Goal: Task Accomplishment & Management: Complete application form

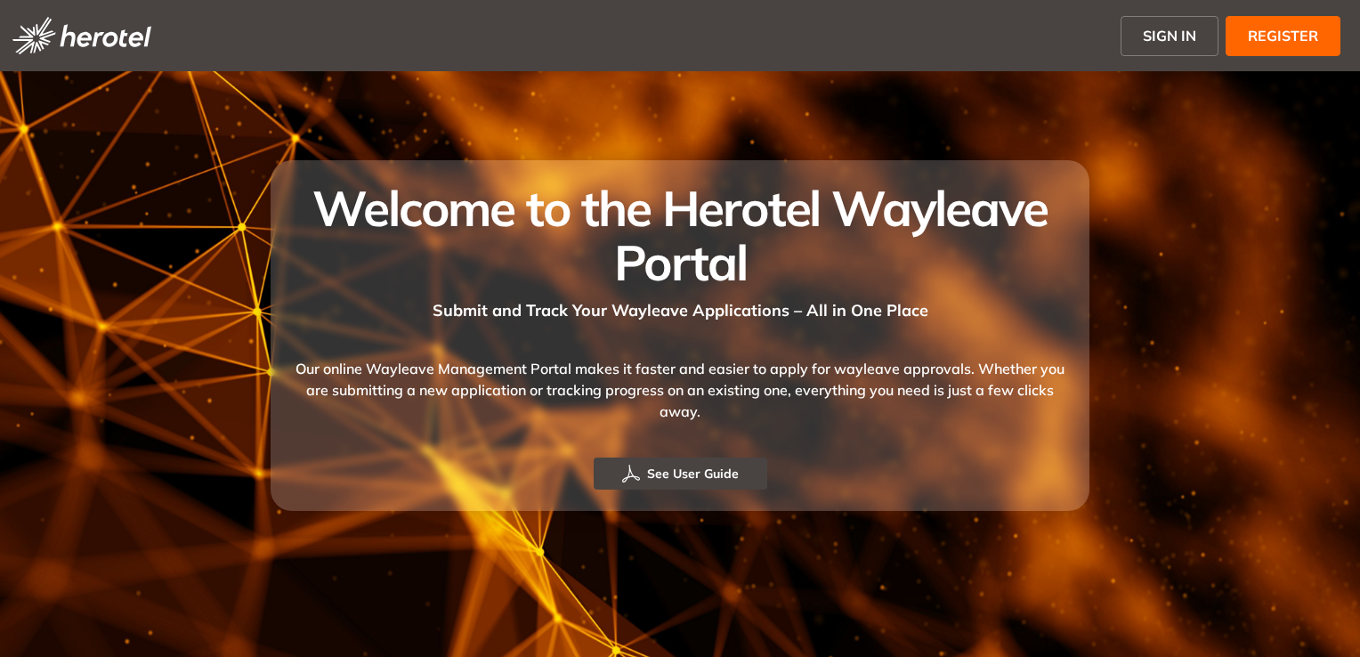
click at [1172, 35] on span "SIGN IN" at bounding box center [1169, 35] width 53 height 21
click at [1173, 35] on span "SIGN IN" at bounding box center [1169, 35] width 53 height 21
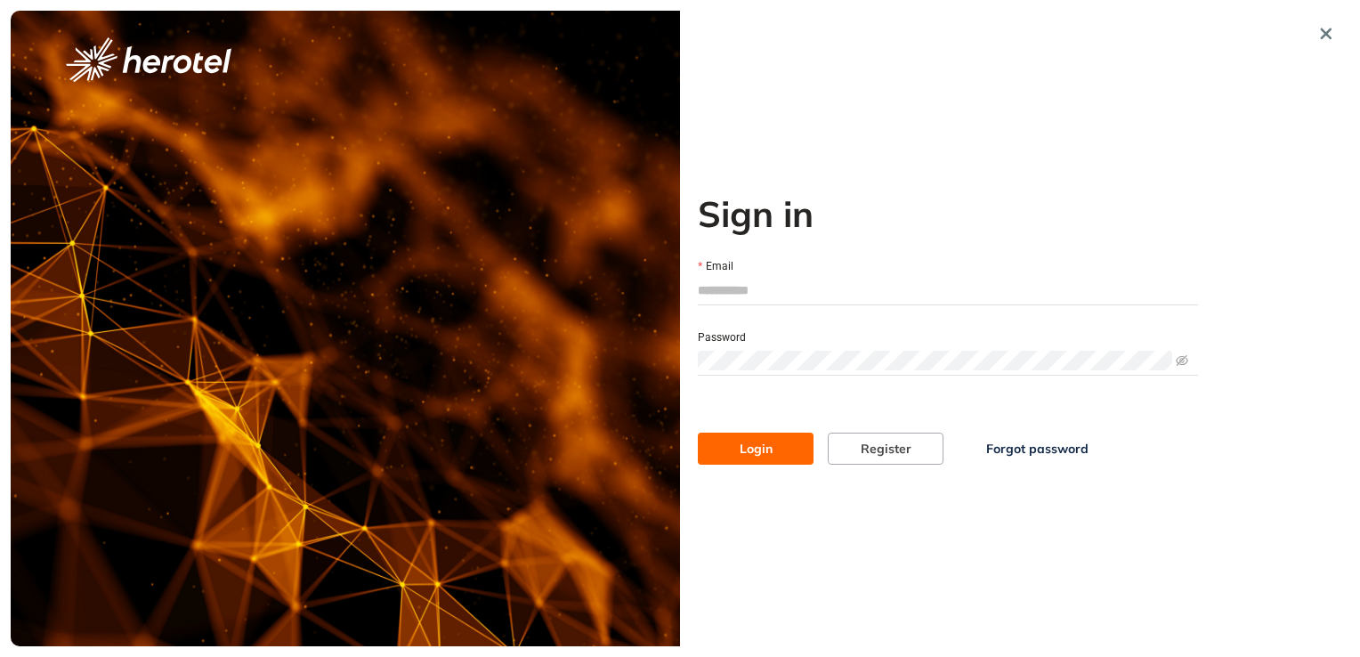
click at [740, 283] on input "Email" at bounding box center [948, 290] width 500 height 27
type input "**********"
click at [698, 433] on button "Login" at bounding box center [756, 449] width 116 height 32
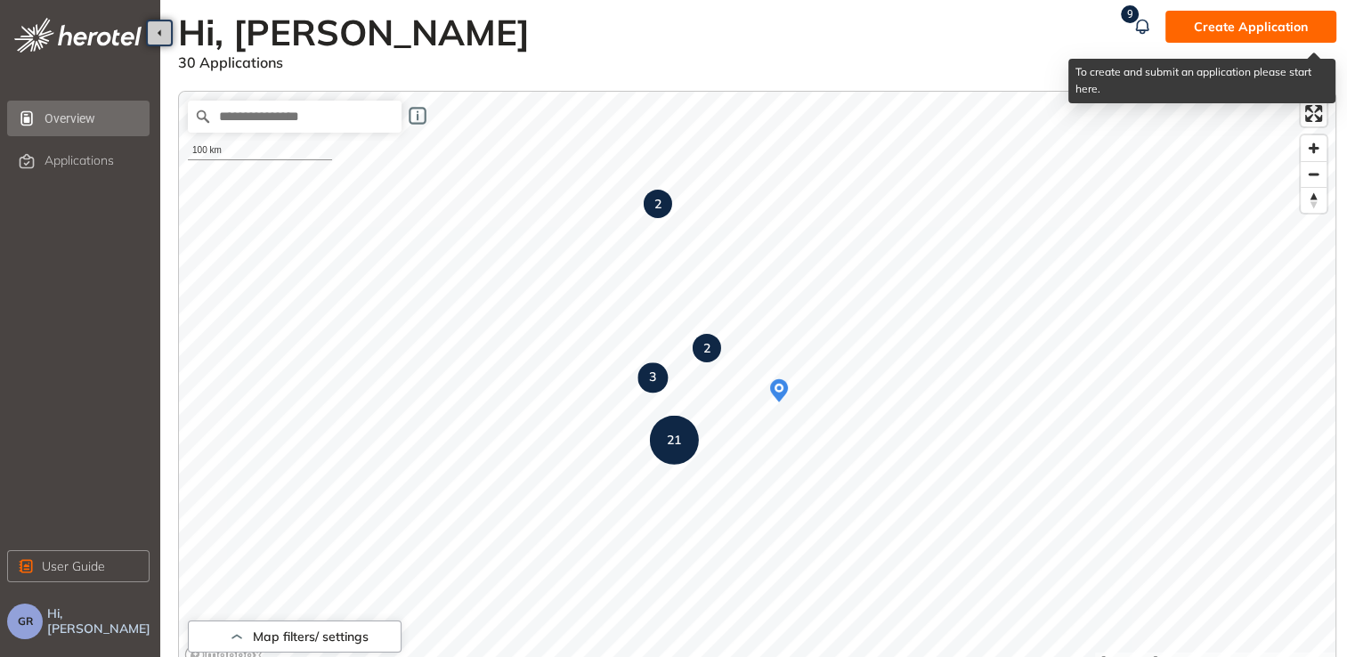
click at [1267, 24] on span "Create Application" at bounding box center [1251, 27] width 114 height 20
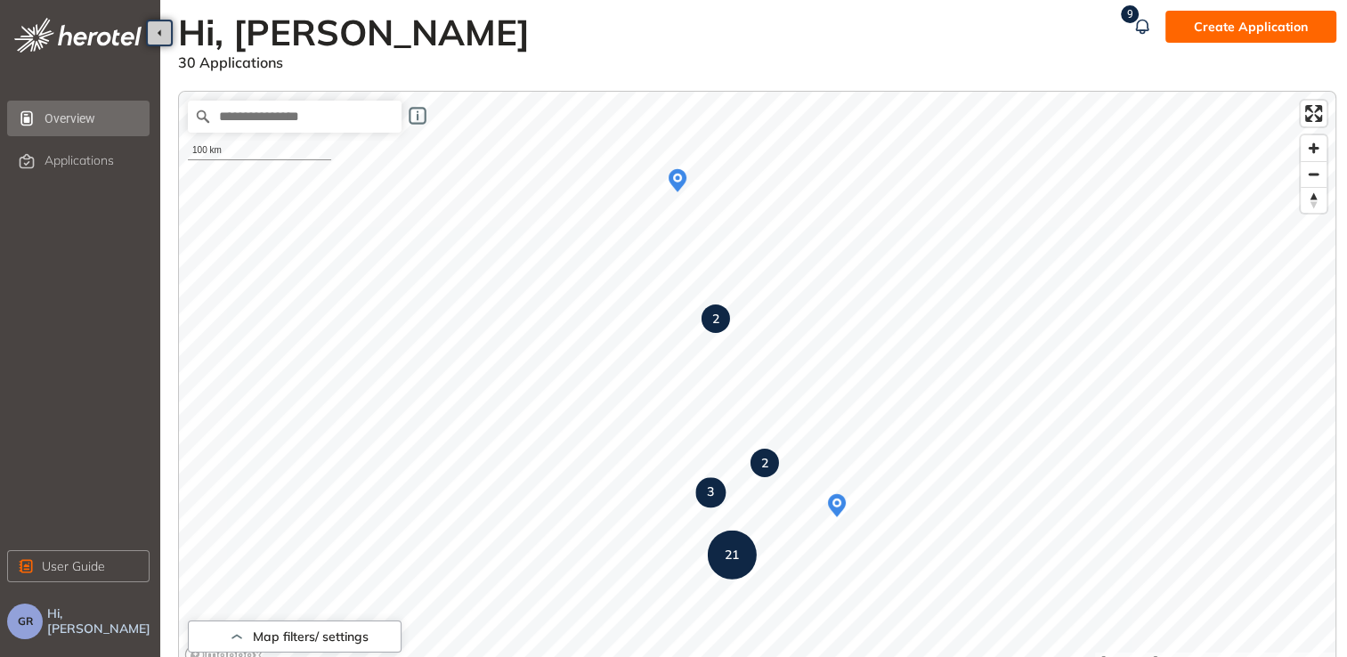
click at [27, 621] on span "GR" at bounding box center [25, 621] width 15 height 12
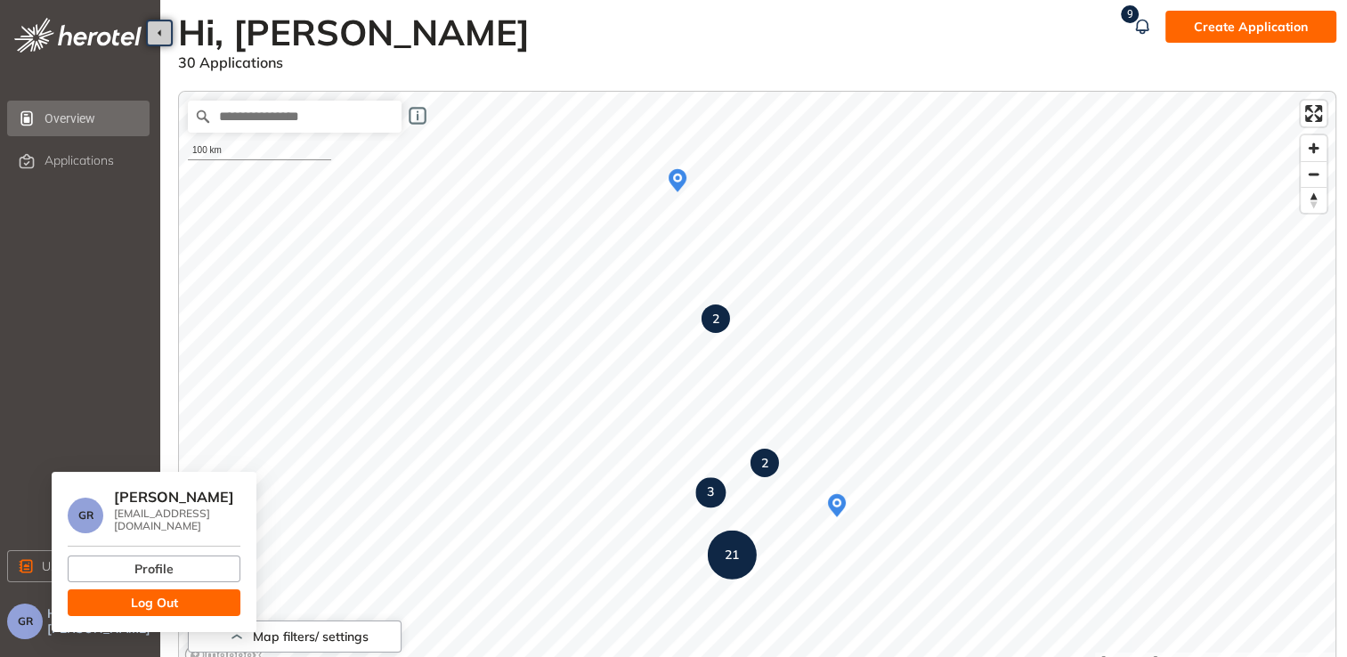
click at [144, 600] on span "Log Out" at bounding box center [154, 603] width 47 height 20
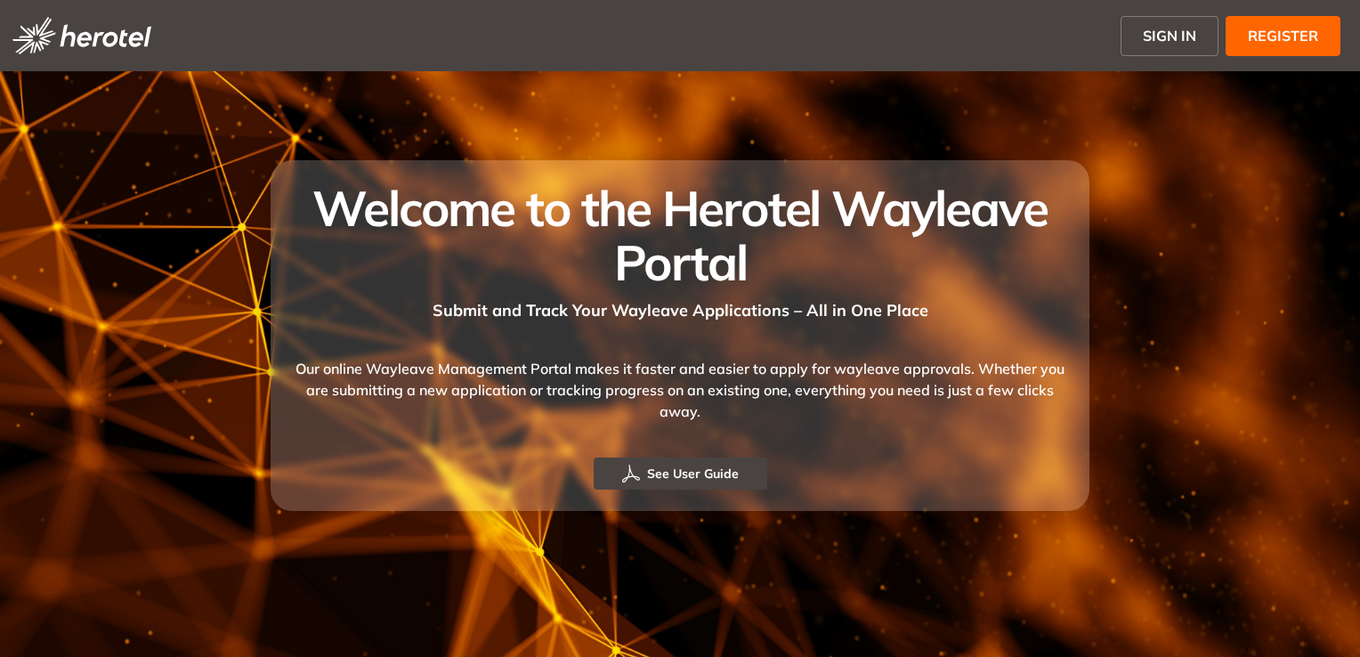
click at [1268, 36] on span "REGISTER" at bounding box center [1283, 35] width 70 height 21
click at [1179, 38] on span "SIGN IN" at bounding box center [1169, 35] width 53 height 21
